Goal: Task Accomplishment & Management: Complete application form

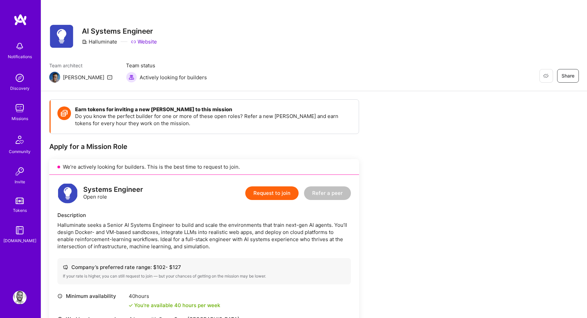
drag, startPoint x: 206, startPoint y: 305, endPoint x: 53, endPoint y: 166, distance: 206.4
copy div "Lo’ip dolorsit ametcon adi elitsedd. Eius te inc utla etdo ma aliquae ad mini. …"
click at [276, 194] on button "Request to join" at bounding box center [271, 193] width 53 height 14
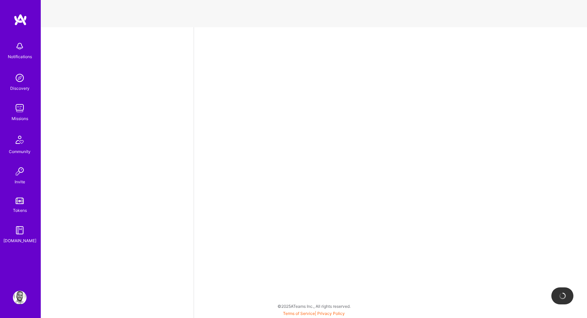
select select "US"
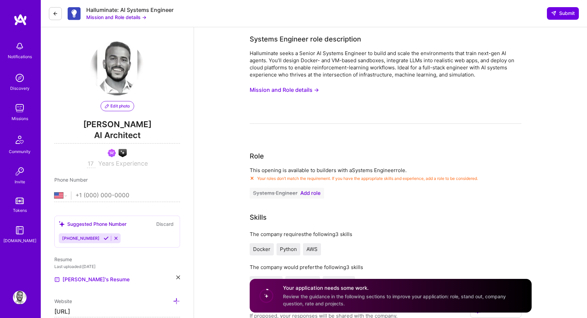
click at [314, 195] on span "Add role" at bounding box center [310, 192] width 20 height 5
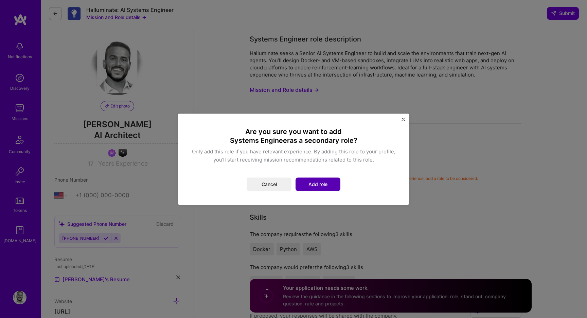
click at [306, 182] on button "Add role" at bounding box center [318, 184] width 45 height 14
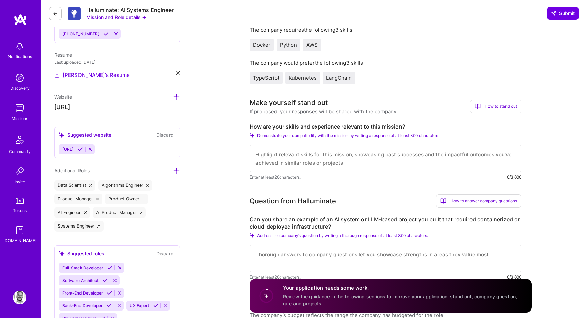
scroll to position [205, 0]
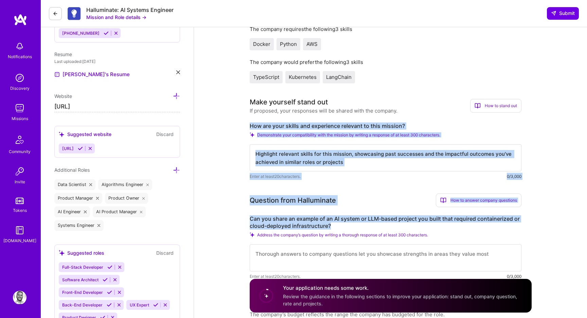
drag, startPoint x: 336, startPoint y: 226, endPoint x: 248, endPoint y: 126, distance: 133.1
copy div "How are your skills and experience relevant to this mission? Demonstrate your c…"
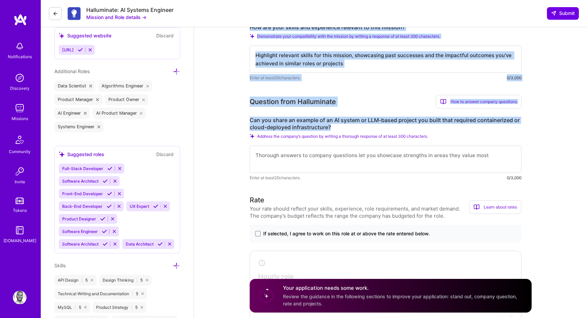
scroll to position [433, 0]
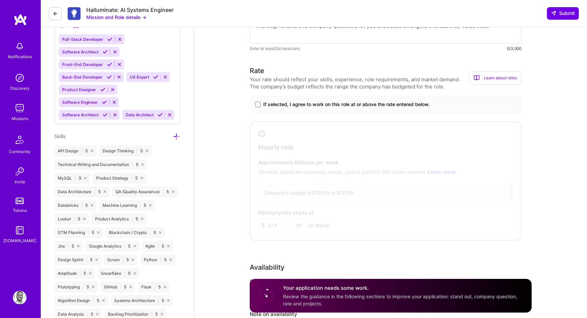
click at [312, 110] on div "If selected, I agree to work on this role at or above the rate entered below." at bounding box center [386, 104] width 272 height 18
click at [317, 101] on span "If selected, I agree to work on this role at or above the rate entered below." at bounding box center [346, 104] width 167 height 7
click at [0, 0] on input "If selected, I agree to work on this role at or above the rate entered below." at bounding box center [0, 0] width 0 height 0
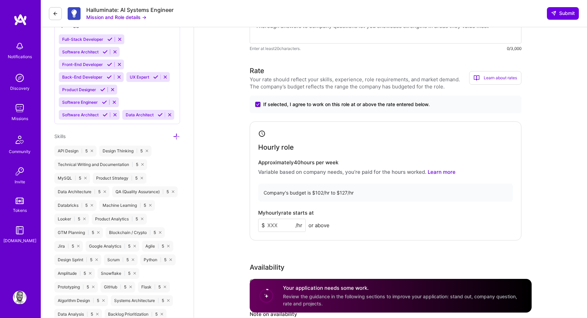
click at [276, 226] on input at bounding box center [282, 224] width 48 height 13
type input "120"
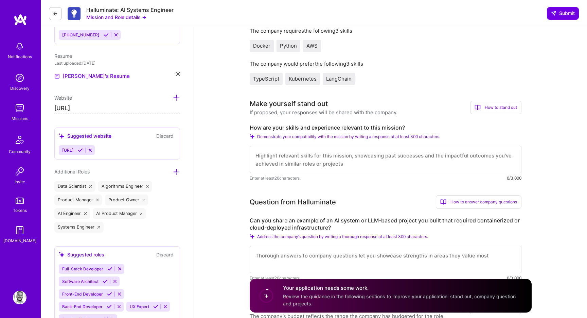
scroll to position [195, 0]
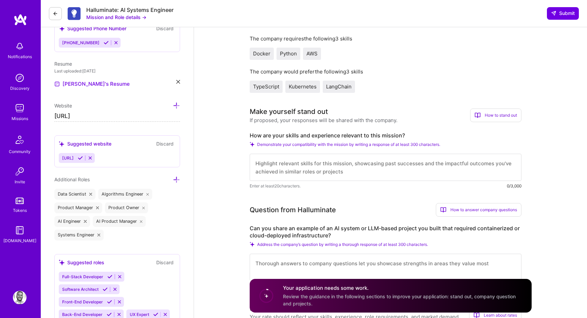
click at [308, 174] on textarea at bounding box center [386, 167] width 272 height 27
paste textarea "I design and deploy AI systems that blend LLMs, infrastructure, and simulation …"
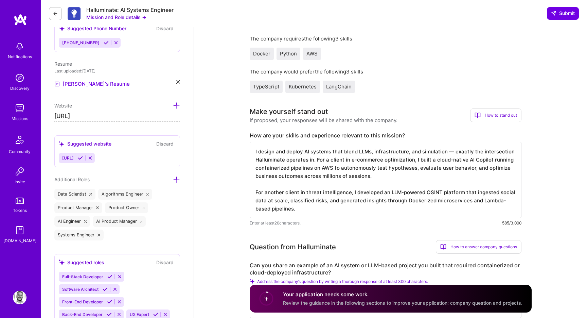
click at [451, 152] on textarea "I design and deploy AI systems that blend LLMs, infrastructure, and simulation …" at bounding box center [386, 180] width 272 height 76
drag, startPoint x: 316, startPoint y: 160, endPoint x: 445, endPoint y: 149, distance: 129.6
click at [445, 149] on textarea "I design and deploy AI systems that blend LLMs, infrastructure, and simulation,…" at bounding box center [386, 180] width 272 height 76
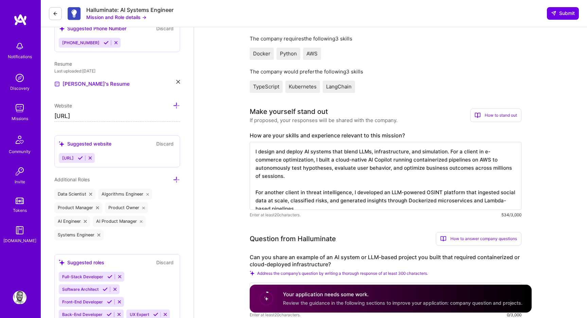
click at [275, 176] on textarea "I design and deploy AI systems that blend LLMs, infrastructure, and simulation.…" at bounding box center [386, 176] width 272 height 68
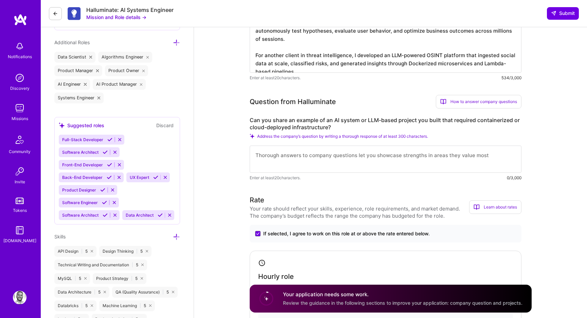
scroll to position [345, 0]
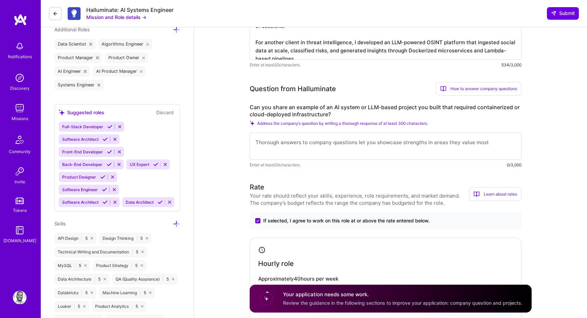
type textarea "I design and deploy AI systems that blend LLMs, infrastructure, and simulation.…"
click at [289, 142] on textarea at bounding box center [386, 146] width 272 height 27
paste textarea "I built an LLM-based Copilot system using Docker, AWS ECS, and Lambda, orchestr…"
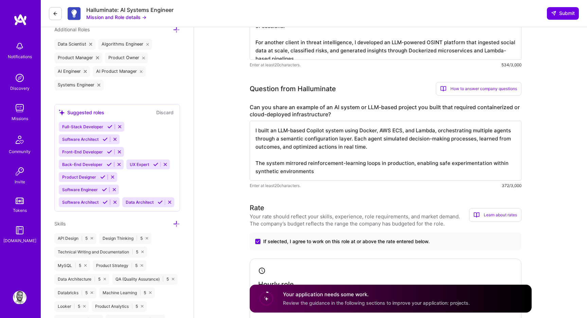
click at [285, 154] on textarea "I built an LLM-based Copilot system using Docker, AWS ECS, and Lambda, orchestr…" at bounding box center [386, 151] width 272 height 60
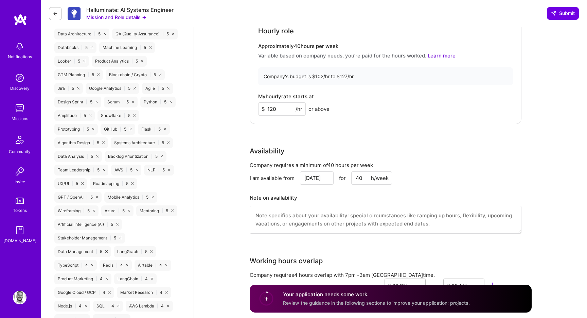
scroll to position [599, 0]
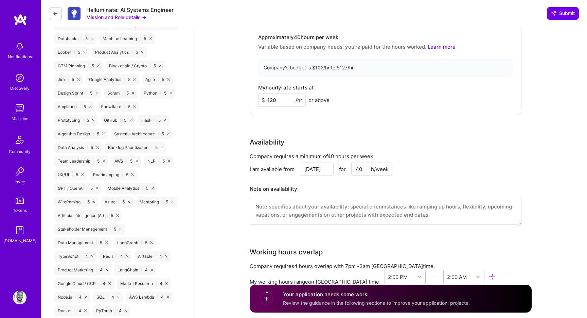
type textarea "I built an LLM-based Copilot system using Docker, AWS ECS, and Lambda, orchestr…"
click at [323, 170] on input "[DATE]" at bounding box center [317, 168] width 34 height 13
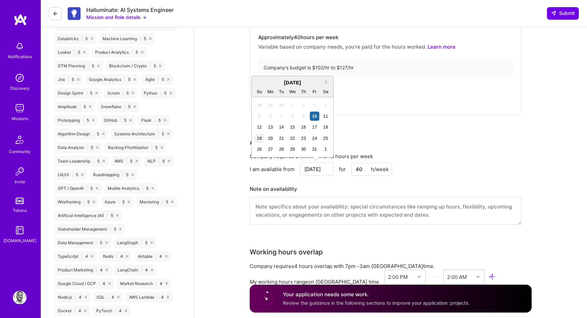
click at [263, 139] on div "19" at bounding box center [259, 138] width 9 height 9
type input "[DATE]"
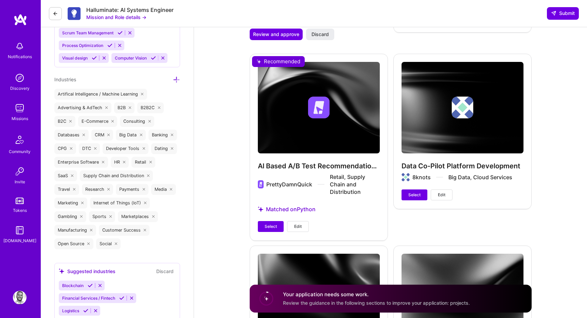
scroll to position [1106, 0]
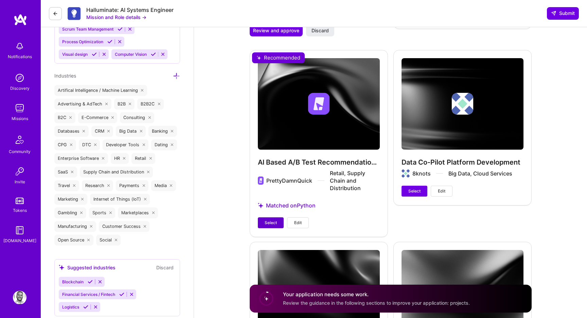
click at [276, 222] on span "Select" at bounding box center [271, 223] width 12 height 6
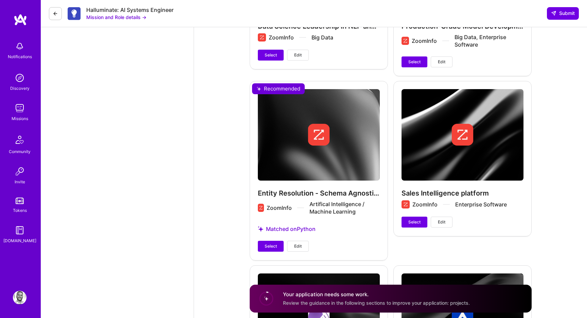
scroll to position [1598, 0]
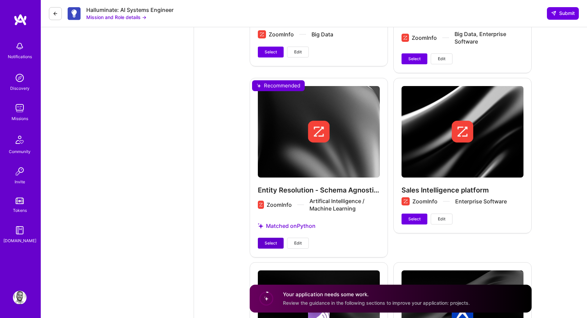
click at [278, 244] on button "Select" at bounding box center [271, 243] width 26 height 11
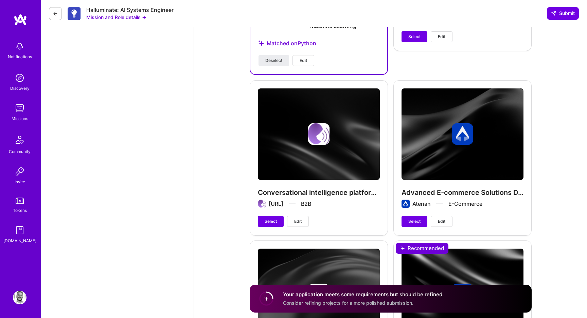
scroll to position [1901, 0]
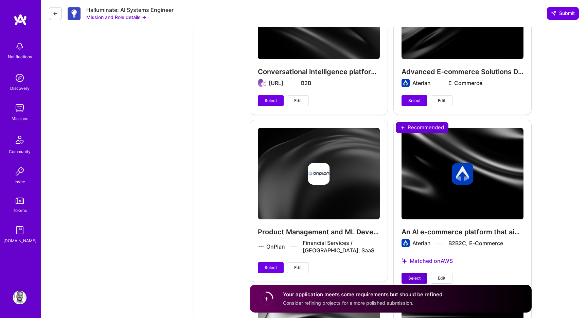
click at [414, 277] on span "Select" at bounding box center [414, 278] width 12 height 6
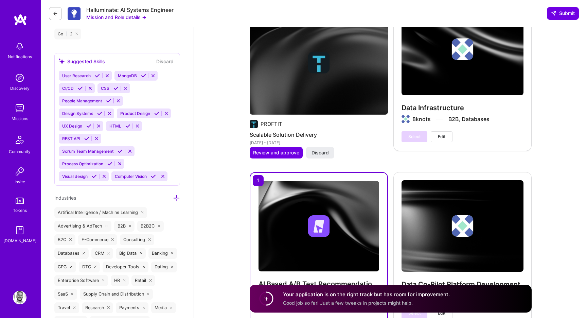
scroll to position [982, 0]
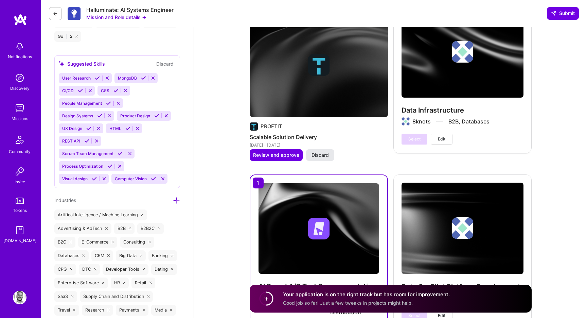
click at [313, 152] on span "Discard" at bounding box center [320, 155] width 17 height 7
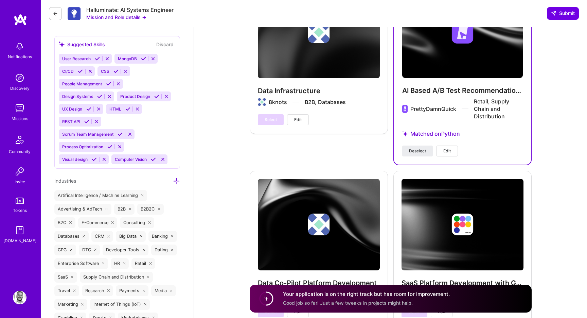
scroll to position [1000, 0]
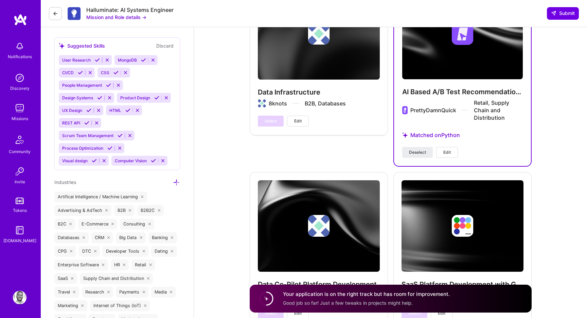
click at [329, 126] on div "Data Infrastructure 8knots B2B, Databases Select Edit" at bounding box center [319, 57] width 138 height 155
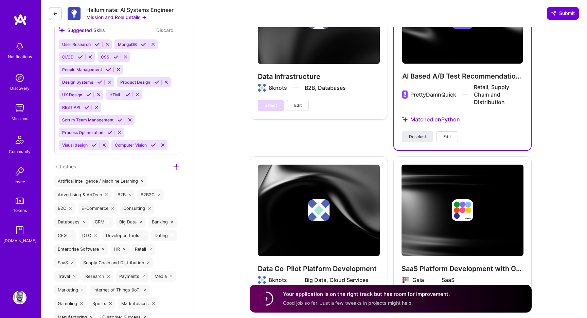
scroll to position [951, 0]
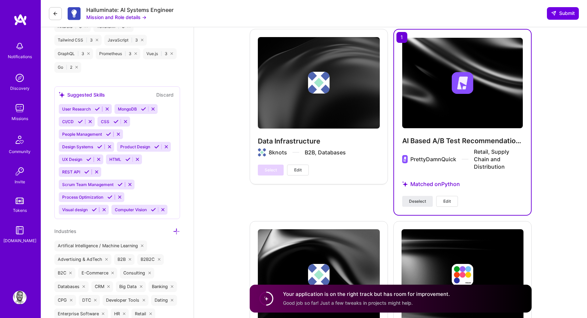
click at [301, 137] on div "Data Infrastructure 8knots B2B, Databases Select Edit" at bounding box center [319, 106] width 138 height 155
click at [320, 147] on div "Data Infrastructure 8knots B2B, Databases Select Edit" at bounding box center [319, 106] width 138 height 155
click at [305, 168] on button "Edit" at bounding box center [298, 169] width 22 height 11
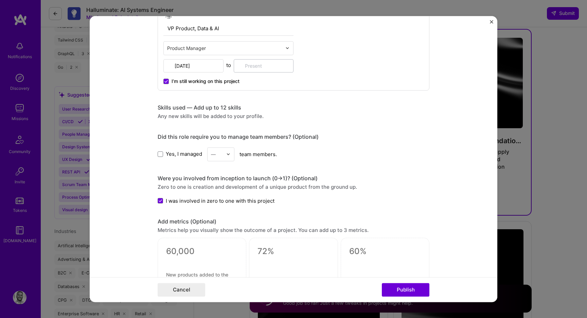
scroll to position [462, 0]
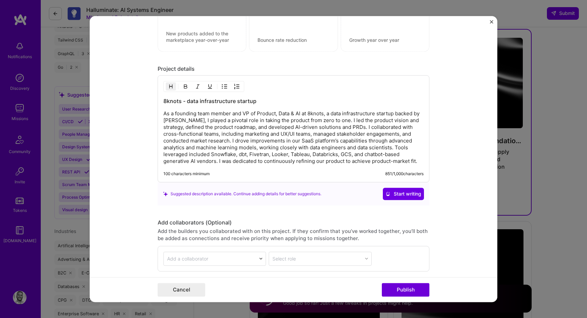
click at [488, 23] on form "Project title Data Infrastructure Company 8knots Project industry Industry Proj…" at bounding box center [294, 159] width 408 height 286
click at [489, 22] on form "Project title Data Infrastructure Company 8knots Project industry Industry Proj…" at bounding box center [294, 159] width 408 height 286
click at [491, 22] on img "Close" at bounding box center [491, 21] width 3 height 3
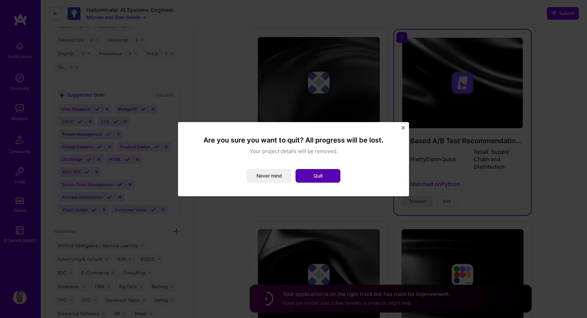
click at [306, 174] on button "Quit" at bounding box center [318, 176] width 45 height 14
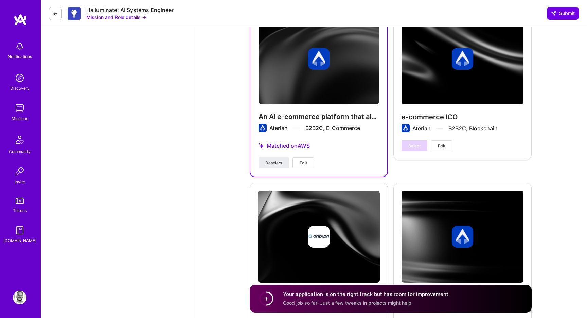
scroll to position [2024, 0]
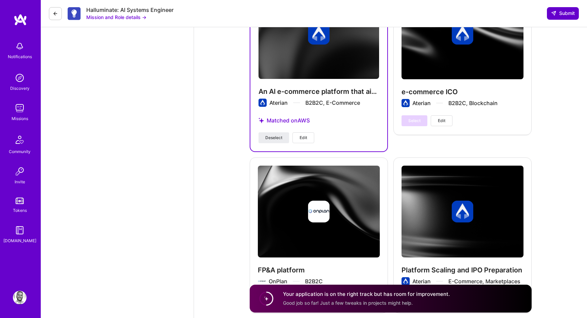
click at [568, 14] on span "Submit" at bounding box center [563, 13] width 24 height 7
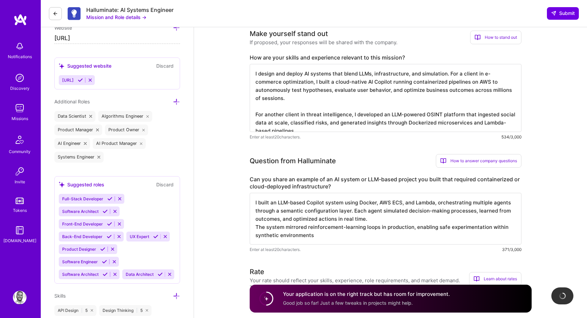
scroll to position [269, 0]
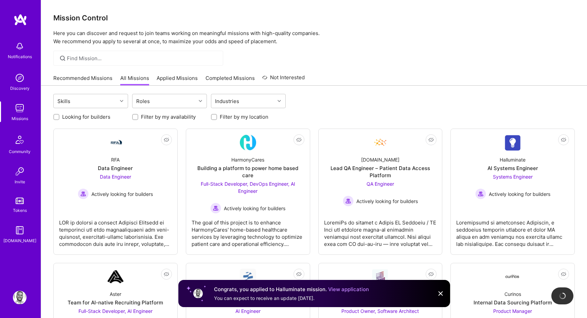
click at [92, 74] on link "Recommended Missions" at bounding box center [82, 79] width 59 height 11
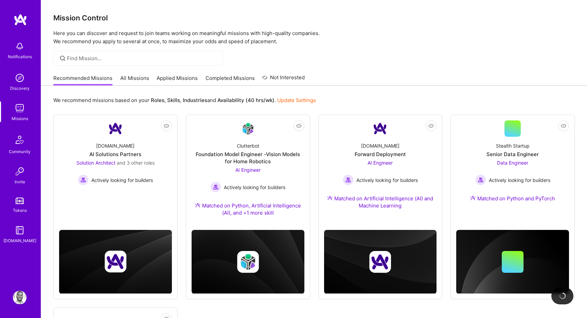
click at [446, 88] on div "We recommend missions based on your Roles , Skills , Industries and Availabilit…" at bounding box center [314, 290] width 546 height 408
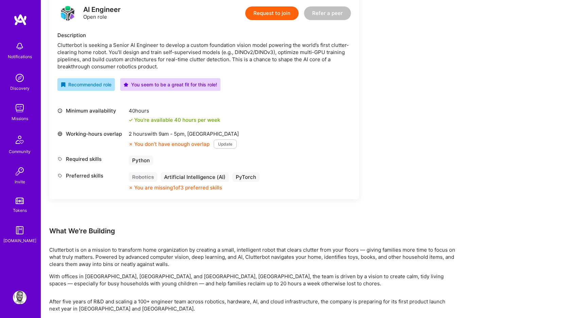
scroll to position [180, 0]
click at [335, 135] on div "Working-hours overlap 2 hours with 9am - 5pm , Kolkata You don’t have enough ov…" at bounding box center [204, 139] width 294 height 18
